Goal: Task Accomplishment & Management: Manage account settings

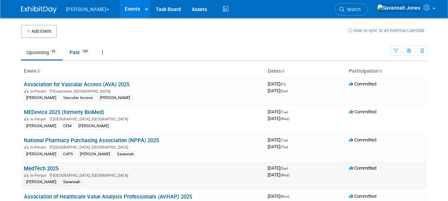
click at [57, 169] on link "MedTech 2025" at bounding box center [41, 169] width 35 height 6
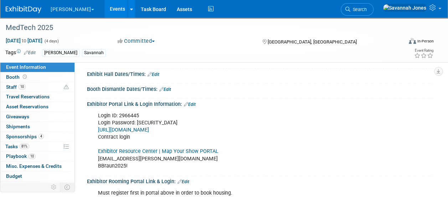
scroll to position [71, 0]
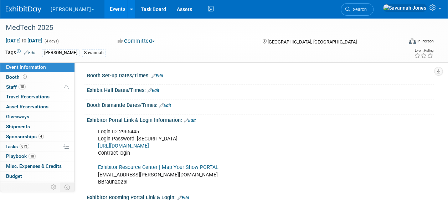
click at [163, 166] on link "Exhibitor Resource Center | Map Your Show PORTAL" at bounding box center [158, 167] width 121 height 6
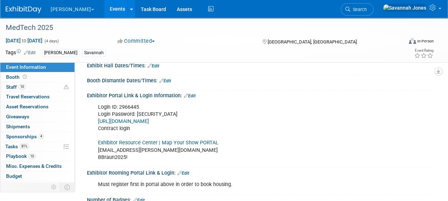
scroll to position [107, 0]
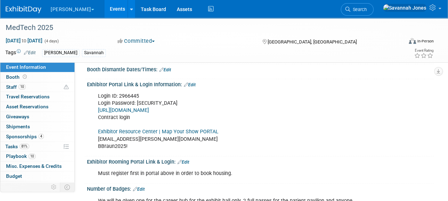
click at [408, 120] on div "Login ID: 2966445 Login Password: [SECURITY_DATA] [URL][DOMAIN_NAME] Contract l…" at bounding box center [260, 120] width 347 height 67
click at [105, 15] on link "Events" at bounding box center [118, 9] width 26 height 18
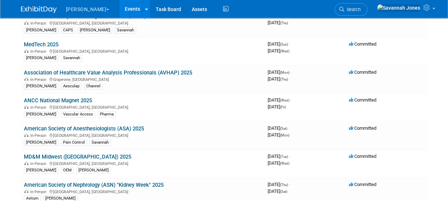
scroll to position [143, 0]
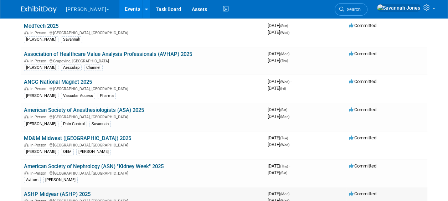
click at [82, 193] on link "ASHP Midyear (ASHP) 2025" at bounding box center [57, 194] width 67 height 6
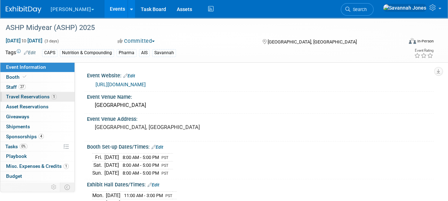
click at [26, 92] on link "1 Travel Reservations 1" at bounding box center [37, 97] width 74 height 10
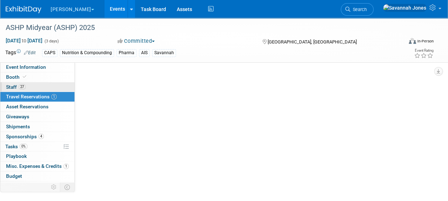
click at [31, 83] on link "27 Staff 27" at bounding box center [37, 87] width 74 height 10
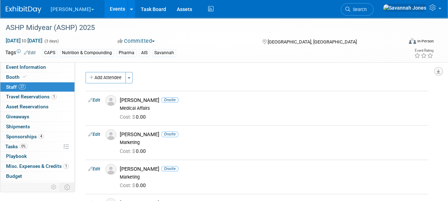
click at [439, 67] on button "button" at bounding box center [438, 71] width 9 height 9
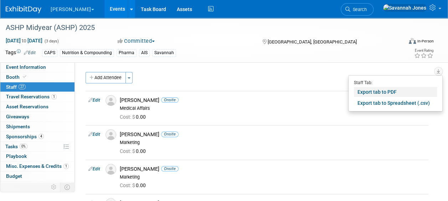
click at [432, 90] on link "Export tab to PDF" at bounding box center [395, 92] width 83 height 10
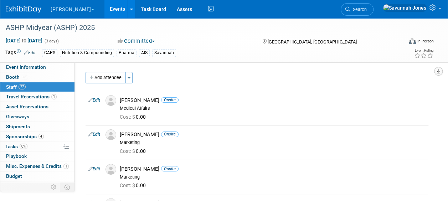
click at [441, 70] on button "button" at bounding box center [438, 71] width 9 height 9
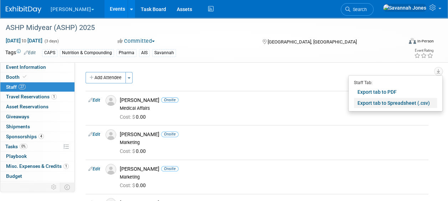
click at [415, 103] on link "Export tab to Spreadsheet (.csv)" at bounding box center [395, 103] width 83 height 10
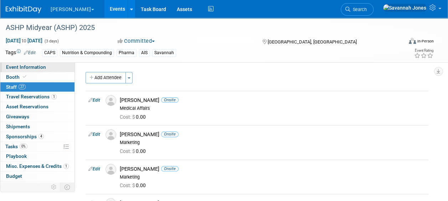
click at [46, 63] on link "Event Information" at bounding box center [37, 67] width 74 height 10
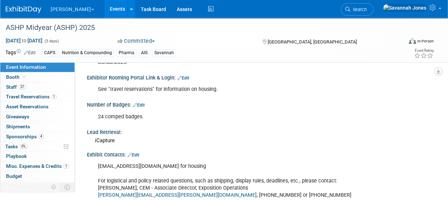
scroll to position [250, 0]
